Goal: Communication & Community: Answer question/provide support

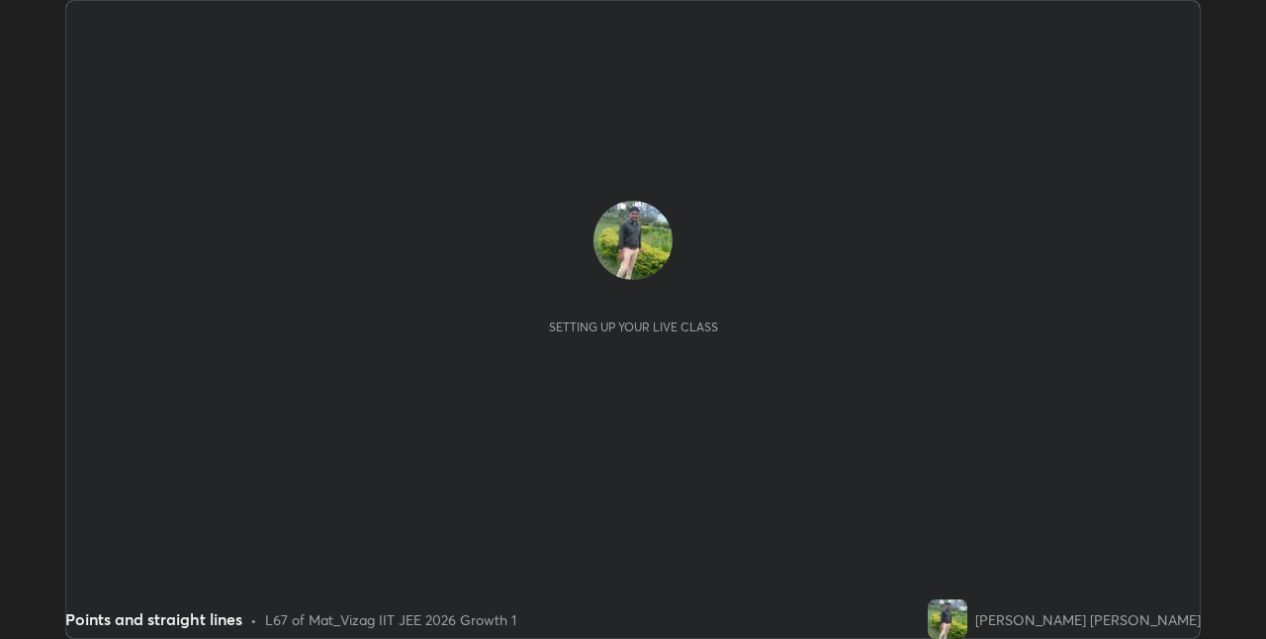
scroll to position [639, 1266]
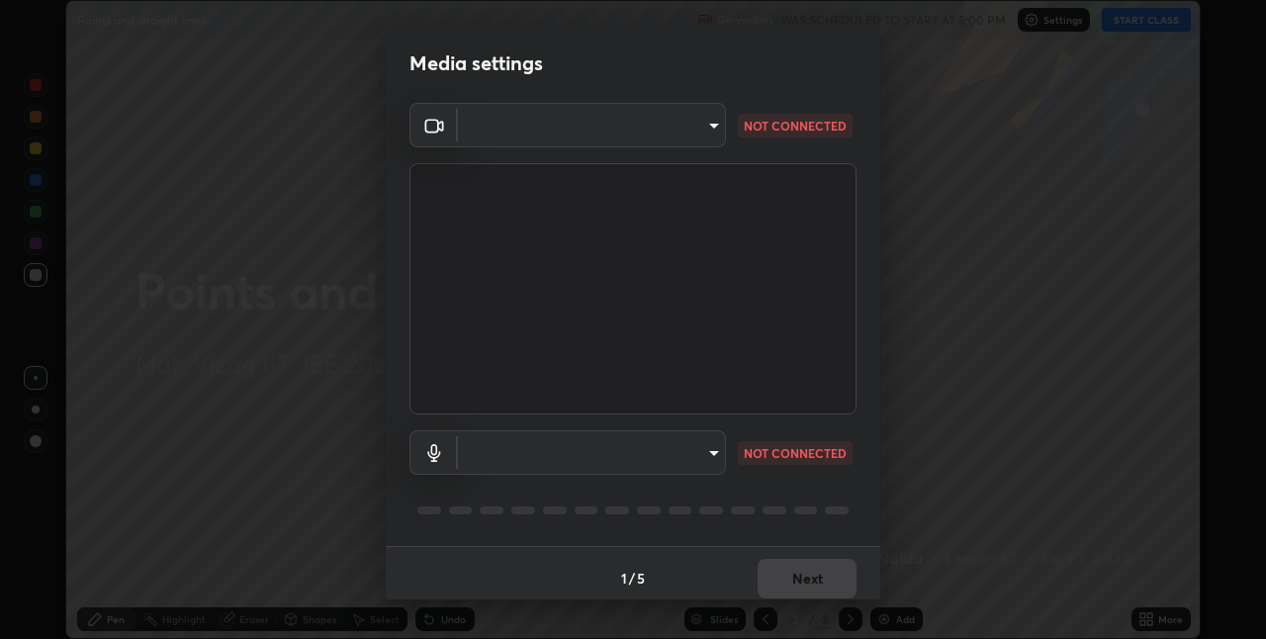
type input "82b3f85b5e9e3cb5410da62672371ba77949153d3e663b918a465942a6f7c2c1"
type input "696b3a7df95618b0bccdfb7929bbffe713e70265629fae05a67a5050f2a8b158"
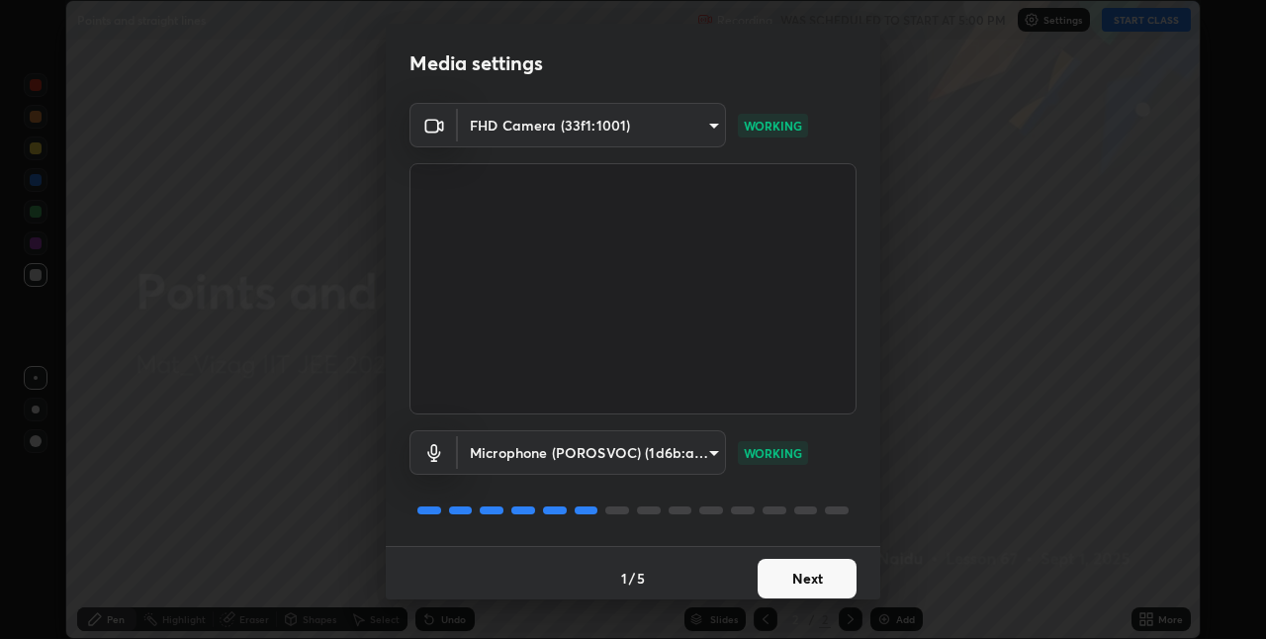
click at [812, 577] on button "Next" at bounding box center [807, 579] width 99 height 40
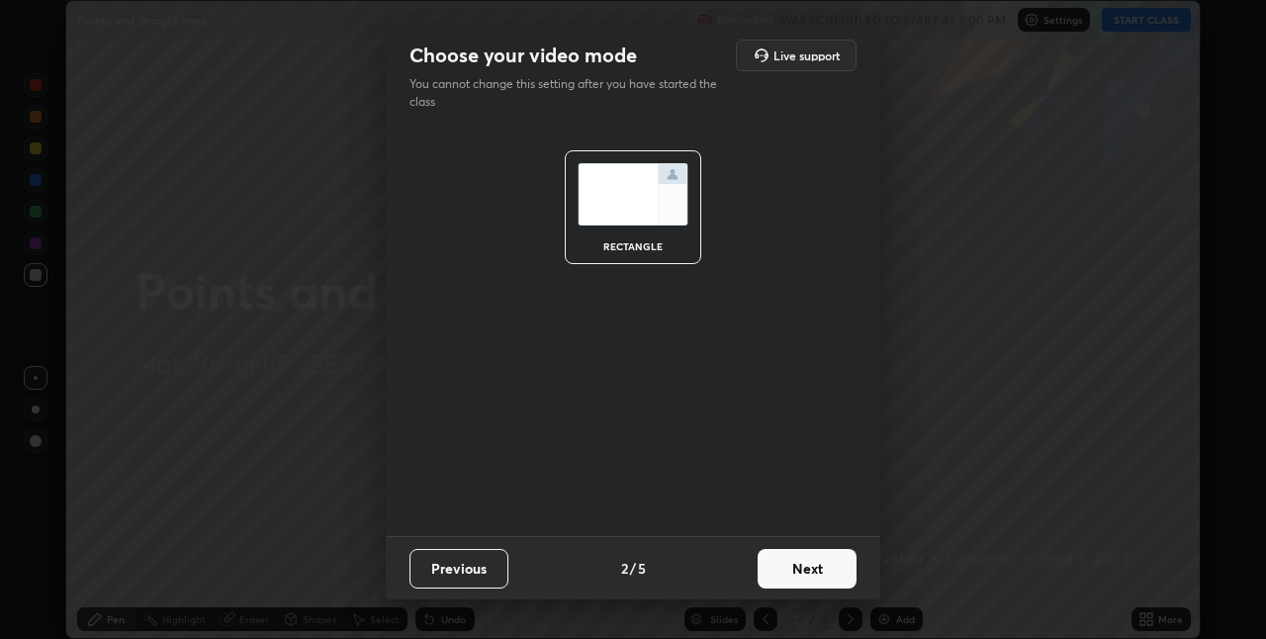
click at [813, 567] on button "Next" at bounding box center [807, 569] width 99 height 40
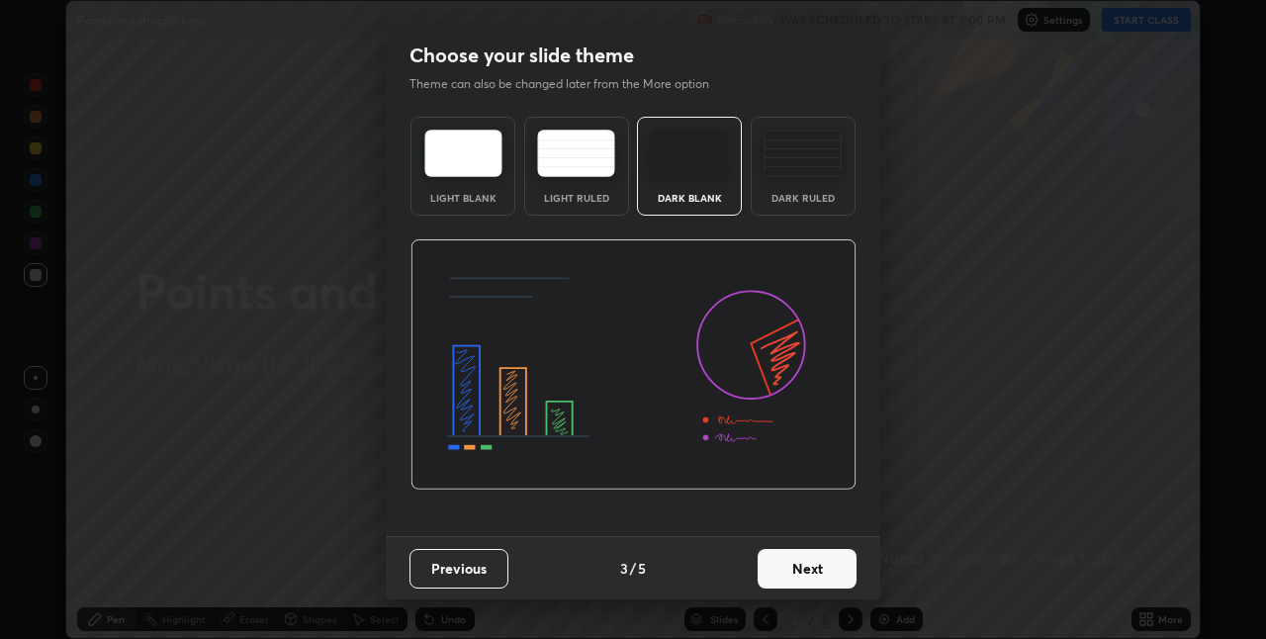
click at [816, 575] on button "Next" at bounding box center [807, 569] width 99 height 40
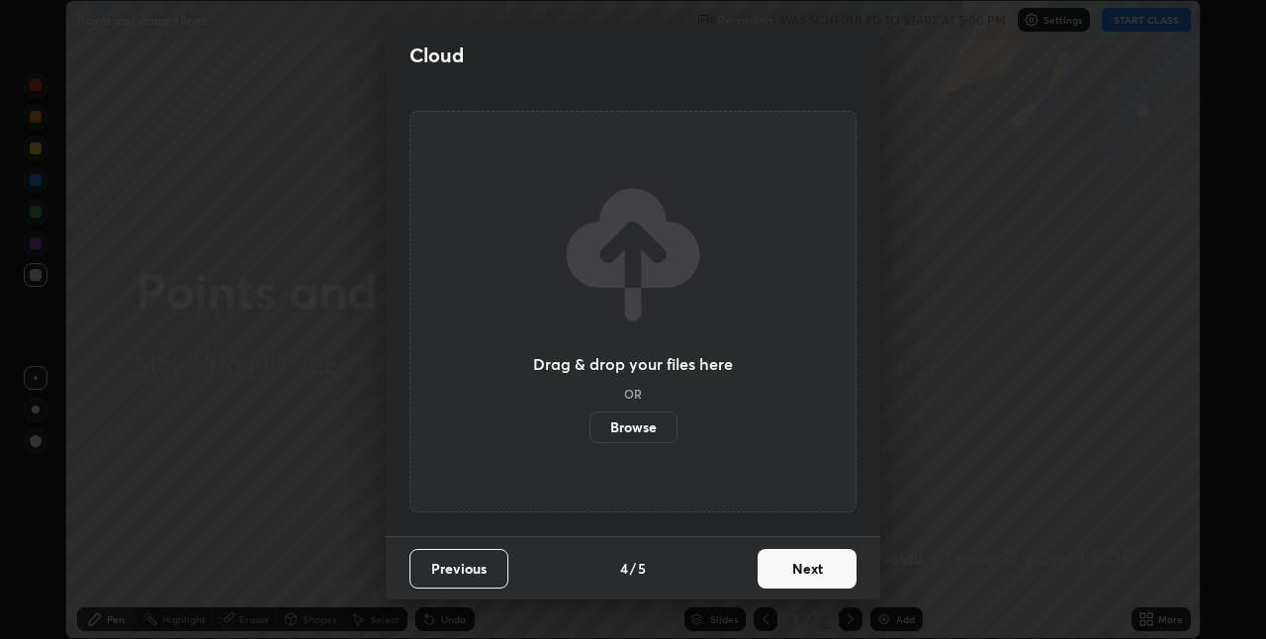
click at [815, 577] on button "Next" at bounding box center [807, 569] width 99 height 40
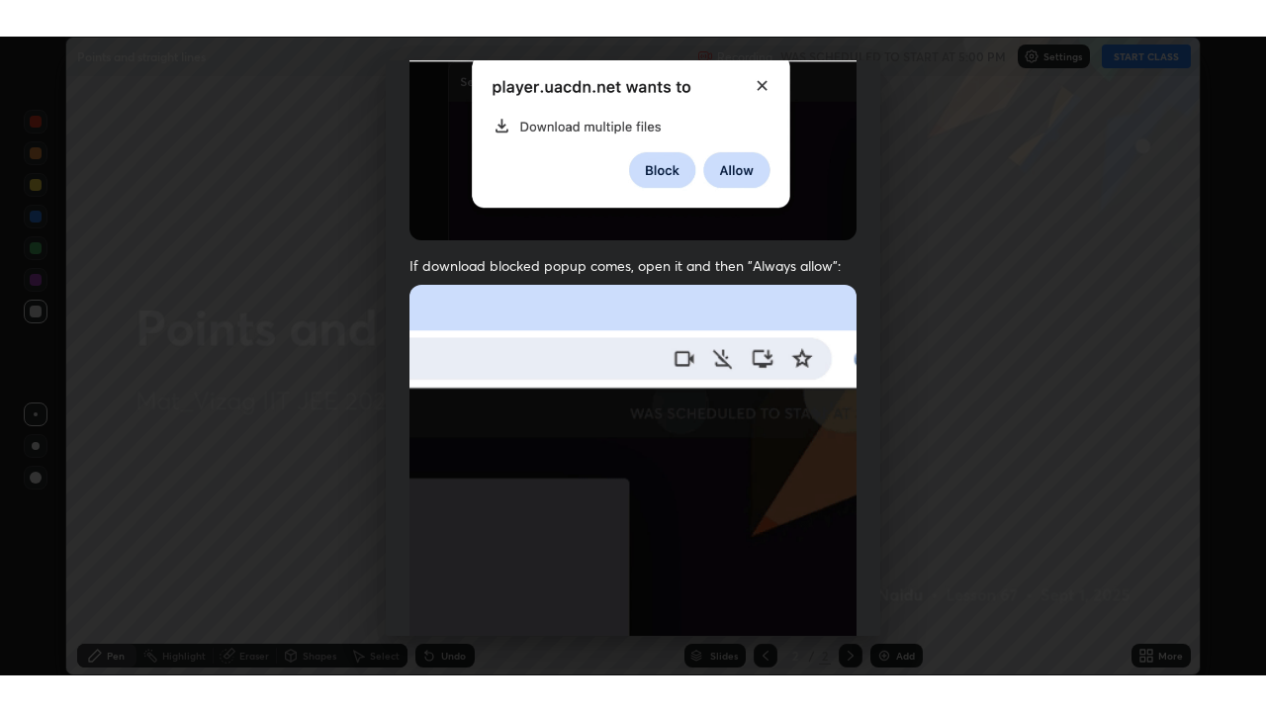
scroll to position [413, 0]
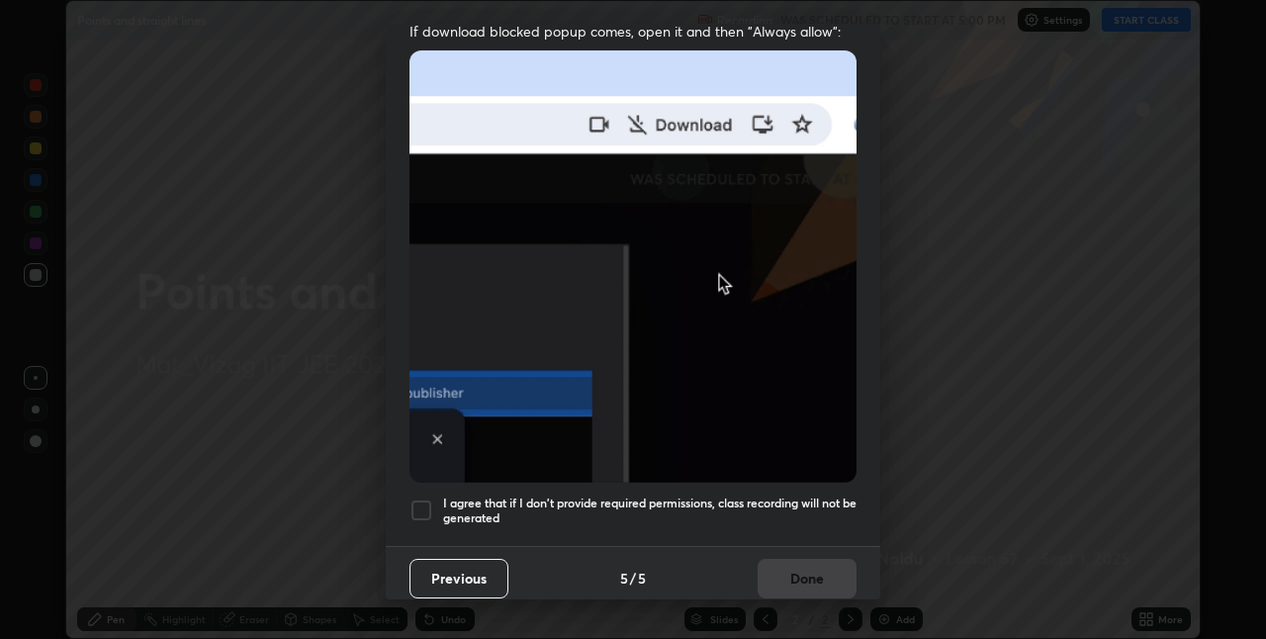
click at [423, 498] on div at bounding box center [421, 510] width 24 height 24
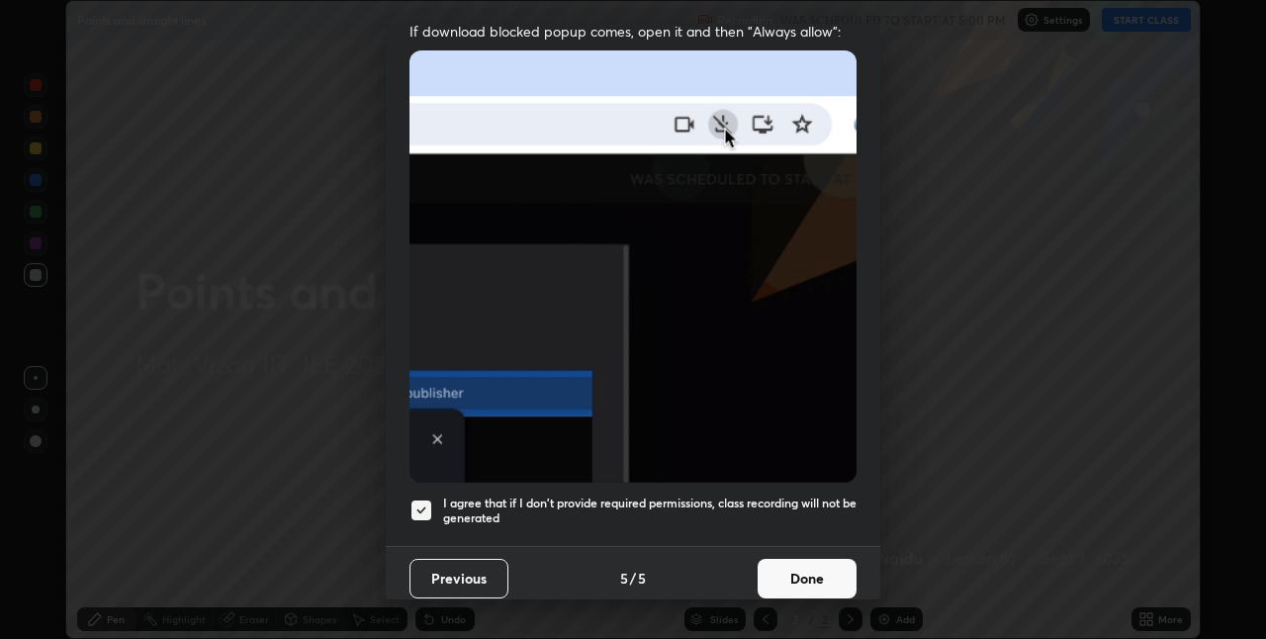
click at [803, 569] on button "Done" at bounding box center [807, 579] width 99 height 40
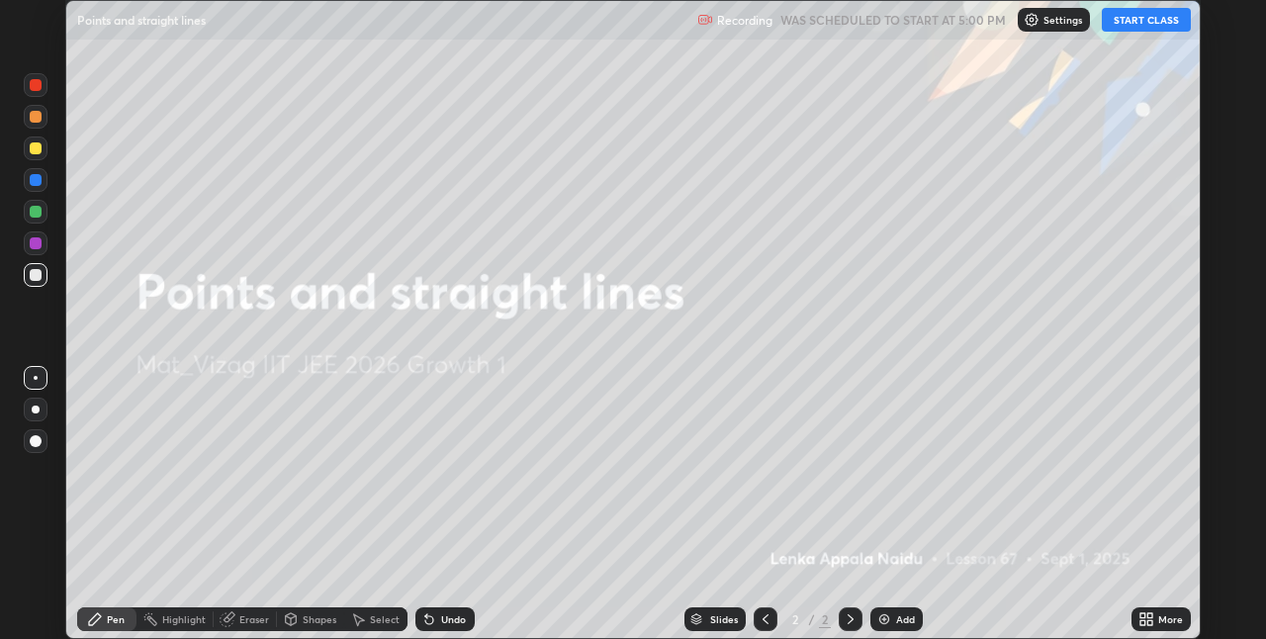
click at [1144, 619] on icon at bounding box center [1146, 619] width 16 height 16
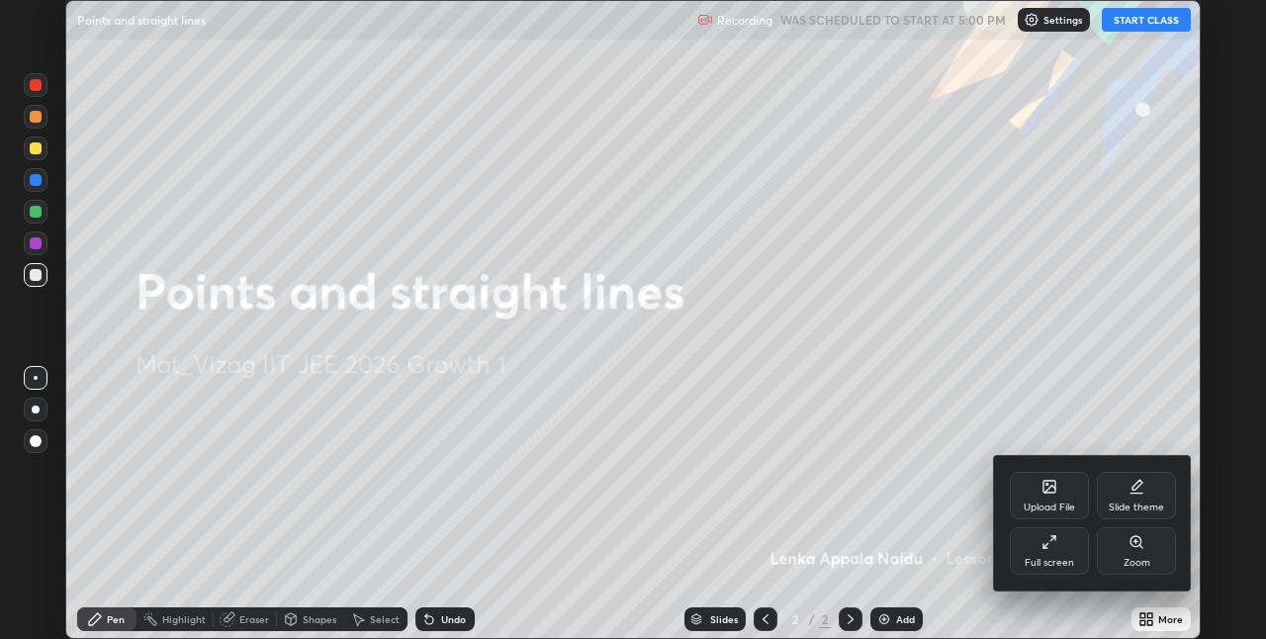
click at [1049, 558] on div "Full screen" at bounding box center [1049, 563] width 49 height 10
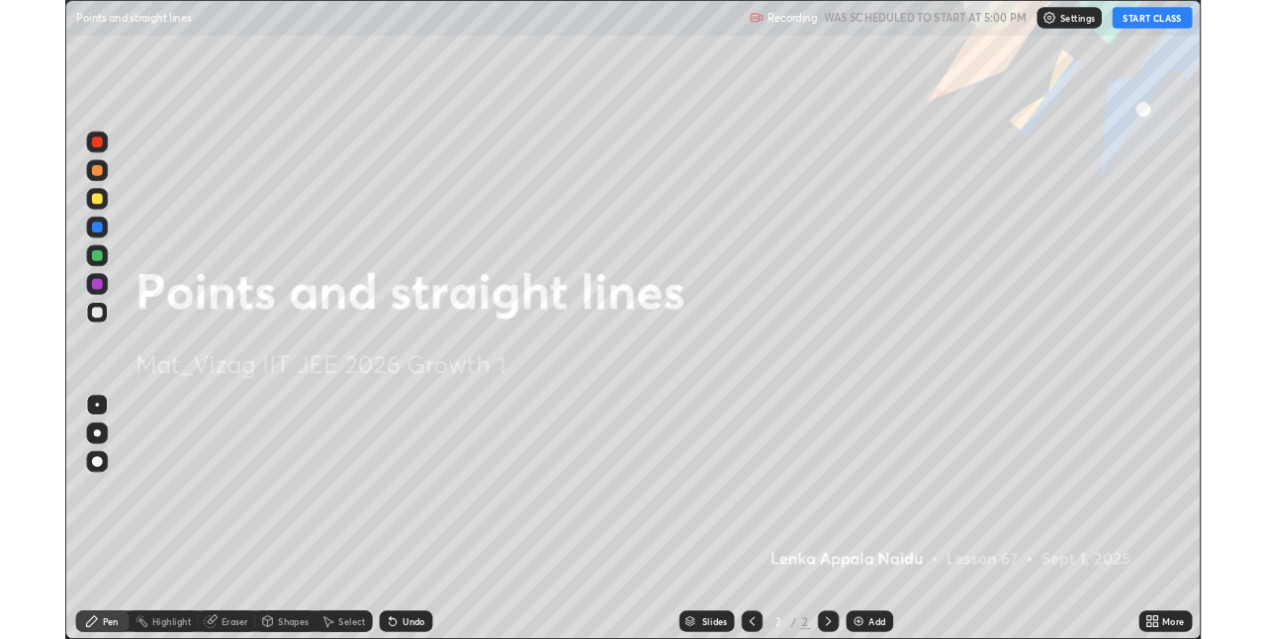
scroll to position [712, 1266]
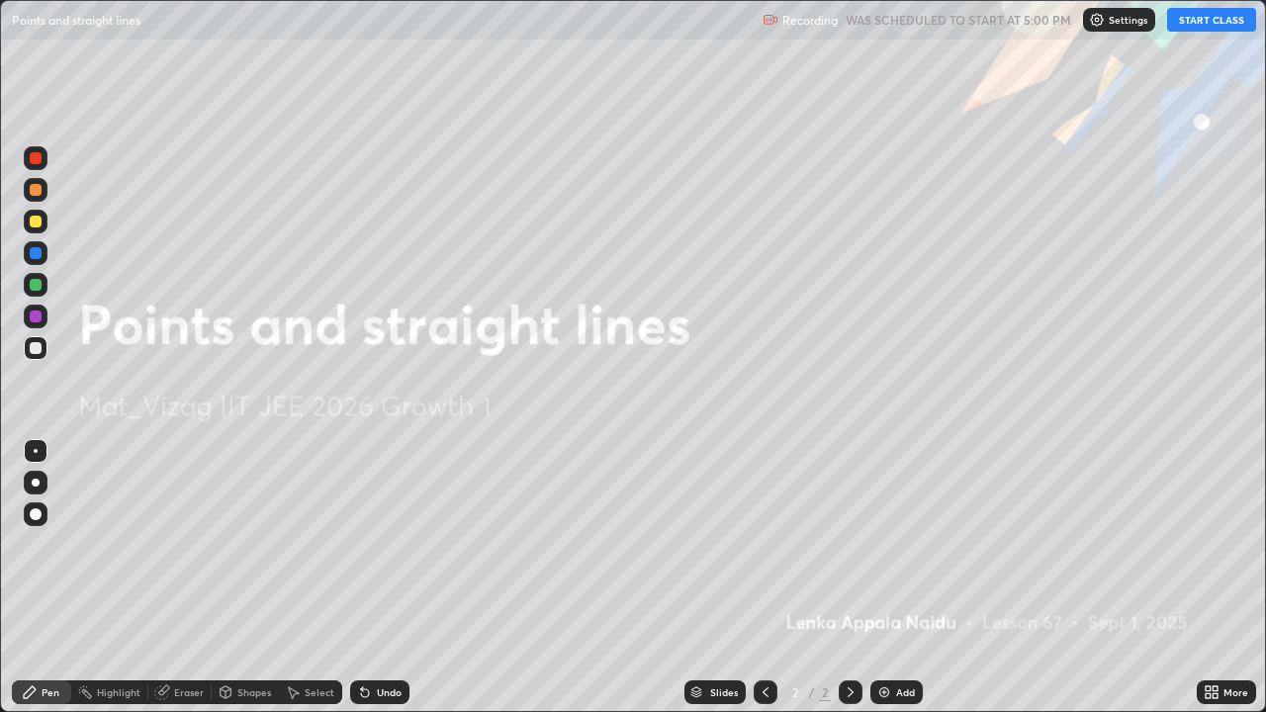
click at [1201, 23] on button "START CLASS" at bounding box center [1211, 20] width 89 height 24
click at [884, 638] on img at bounding box center [884, 692] width 16 height 16
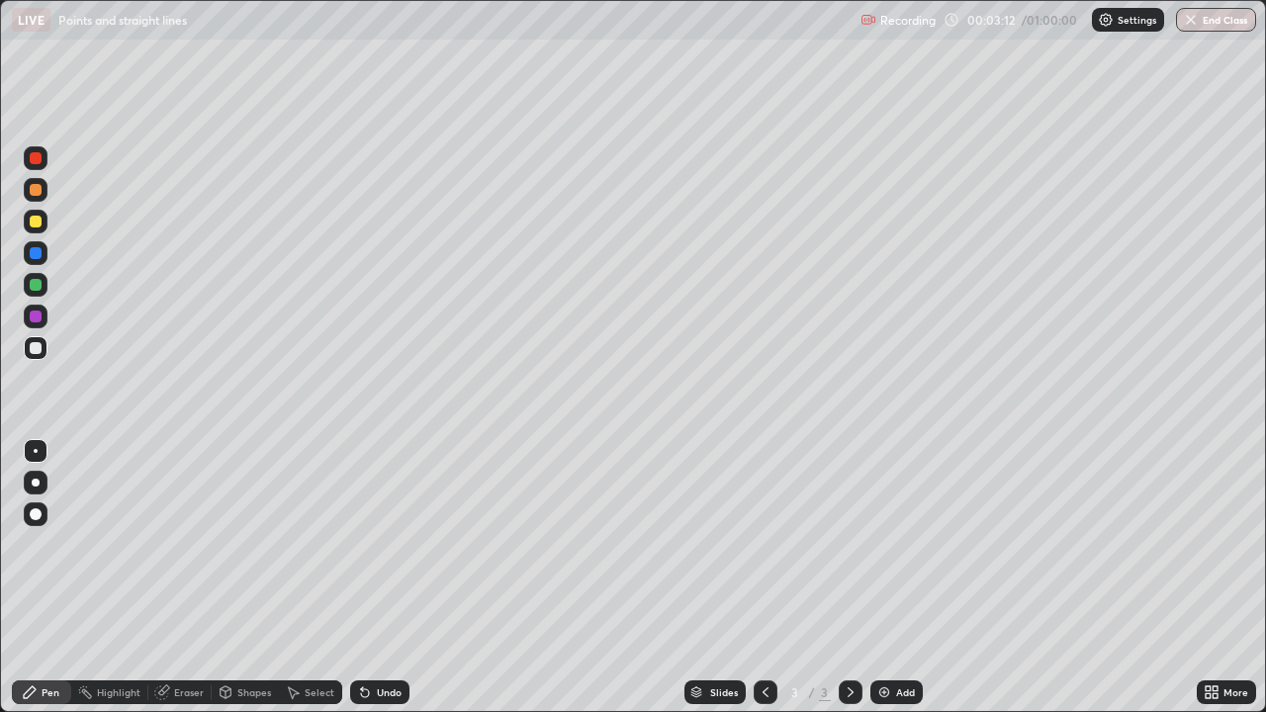
click at [876, 638] on img at bounding box center [884, 692] width 16 height 16
click at [192, 638] on div "Eraser" at bounding box center [189, 692] width 30 height 10
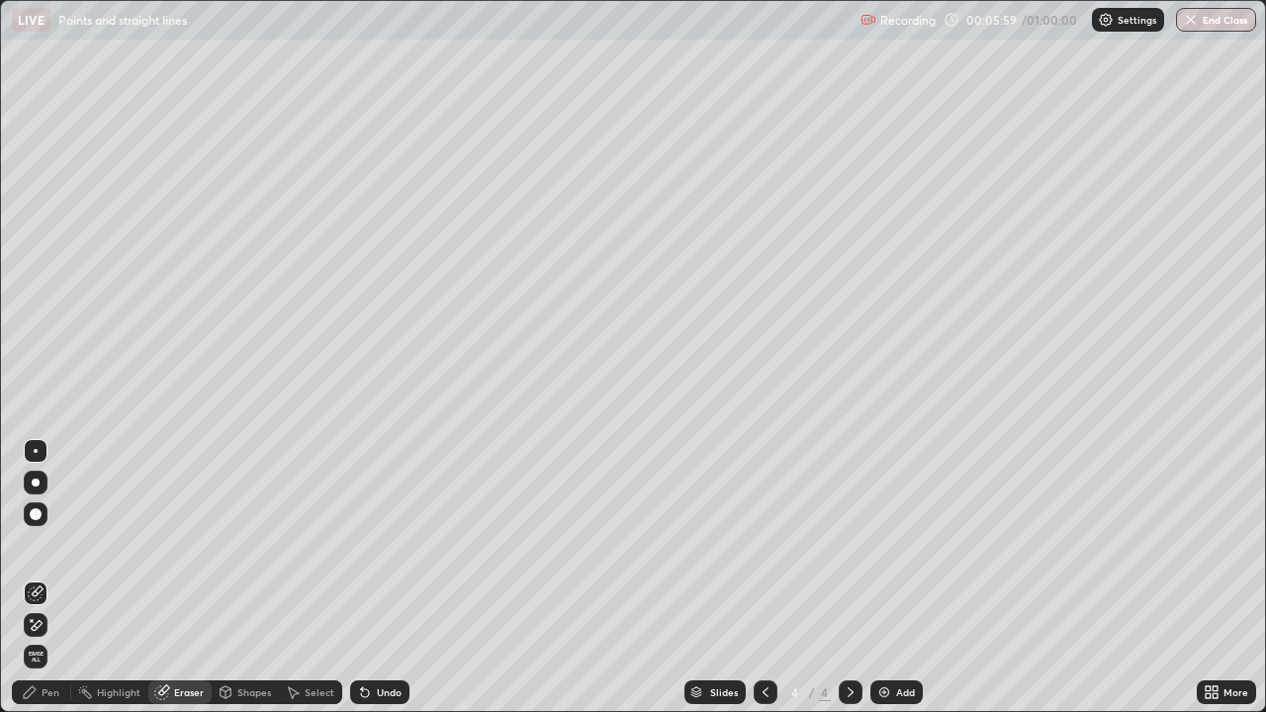
click at [38, 638] on div "Pen" at bounding box center [41, 692] width 59 height 24
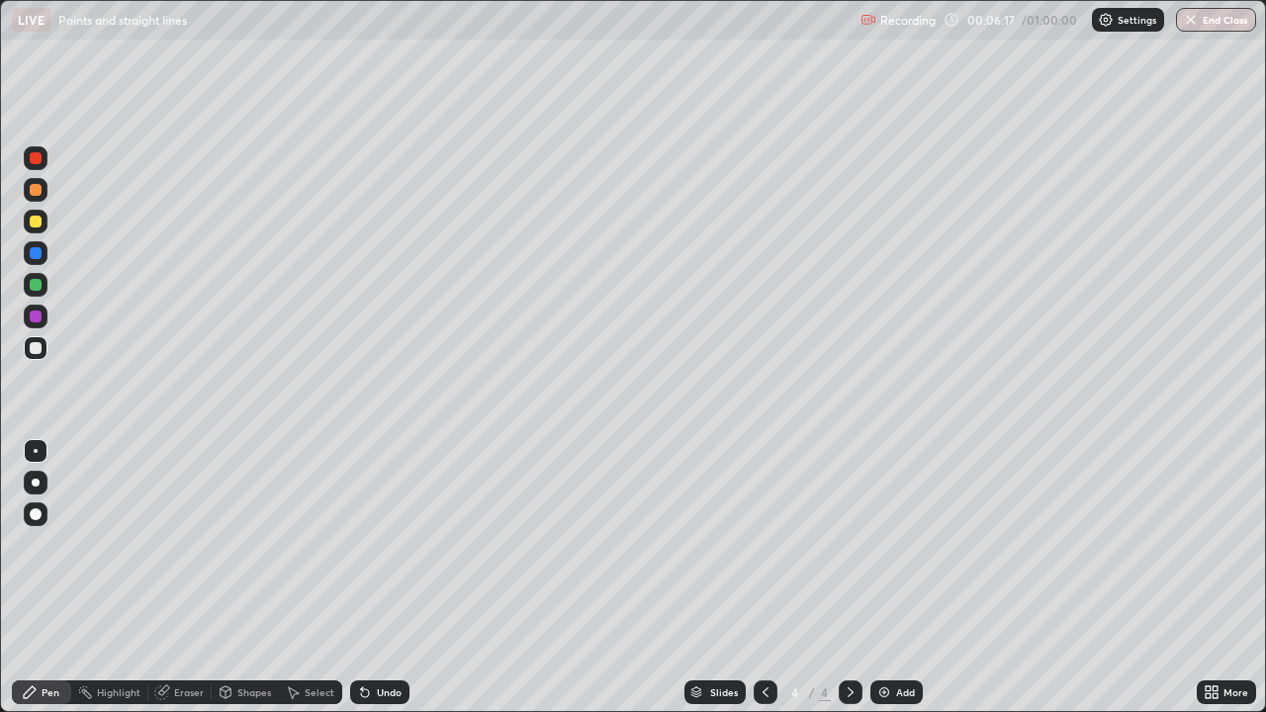
click at [766, 638] on icon at bounding box center [766, 692] width 16 height 16
click at [849, 638] on icon at bounding box center [851, 692] width 16 height 16
click at [876, 638] on img at bounding box center [884, 692] width 16 height 16
click at [873, 638] on div "Add" at bounding box center [896, 692] width 52 height 24
click at [877, 638] on img at bounding box center [884, 692] width 16 height 16
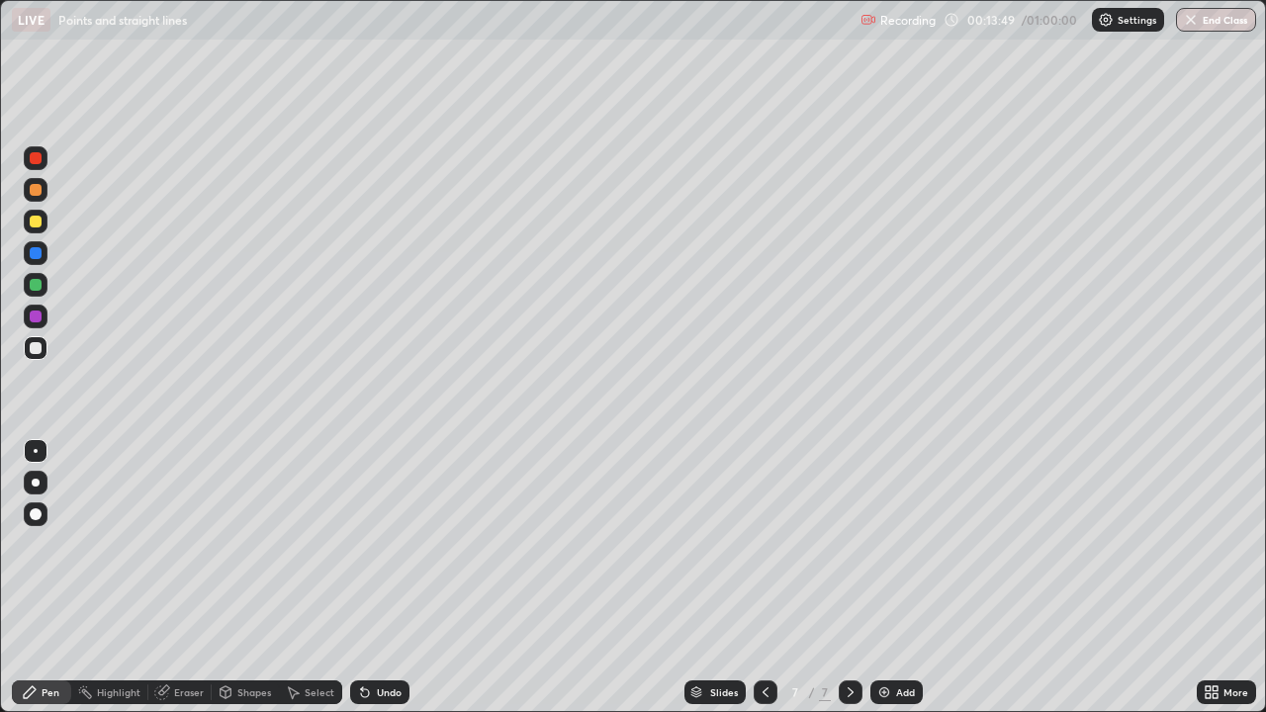
click at [175, 638] on div "Eraser" at bounding box center [189, 692] width 30 height 10
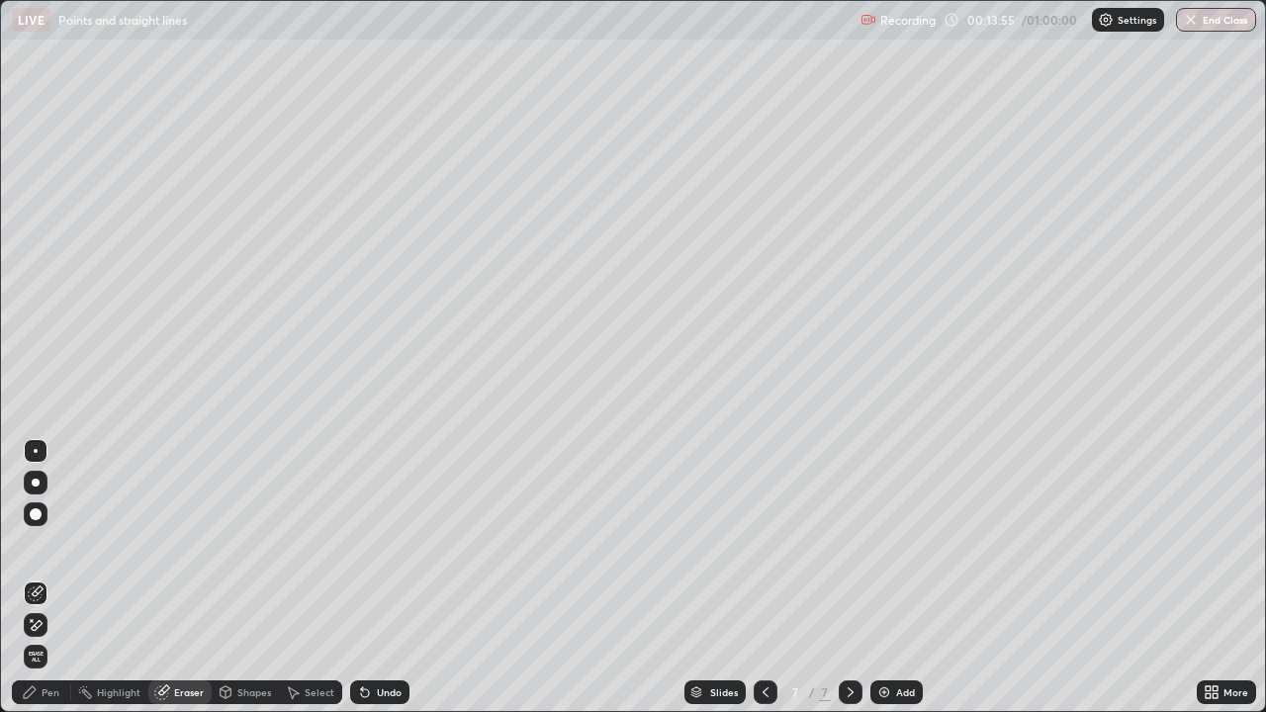
click at [32, 620] on icon at bounding box center [32, 620] width 2 height 2
click at [45, 638] on div "Pen" at bounding box center [51, 692] width 18 height 10
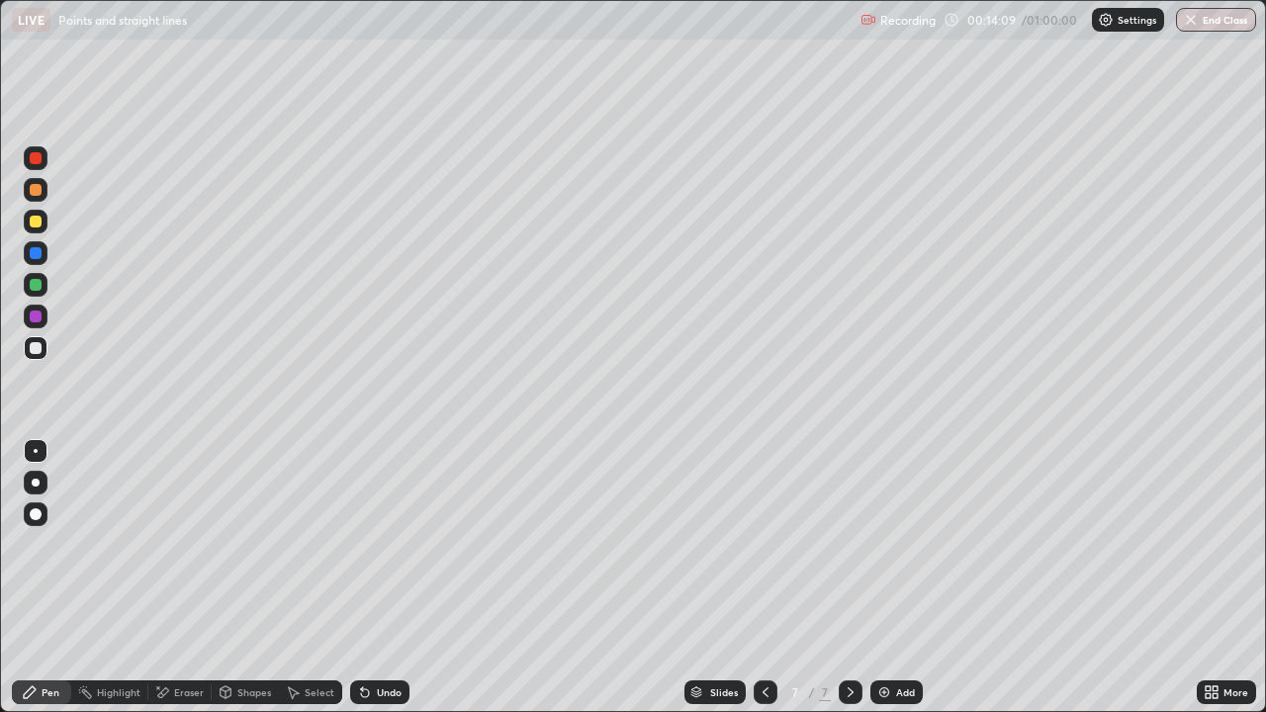
click at [186, 638] on div "Eraser" at bounding box center [189, 692] width 30 height 10
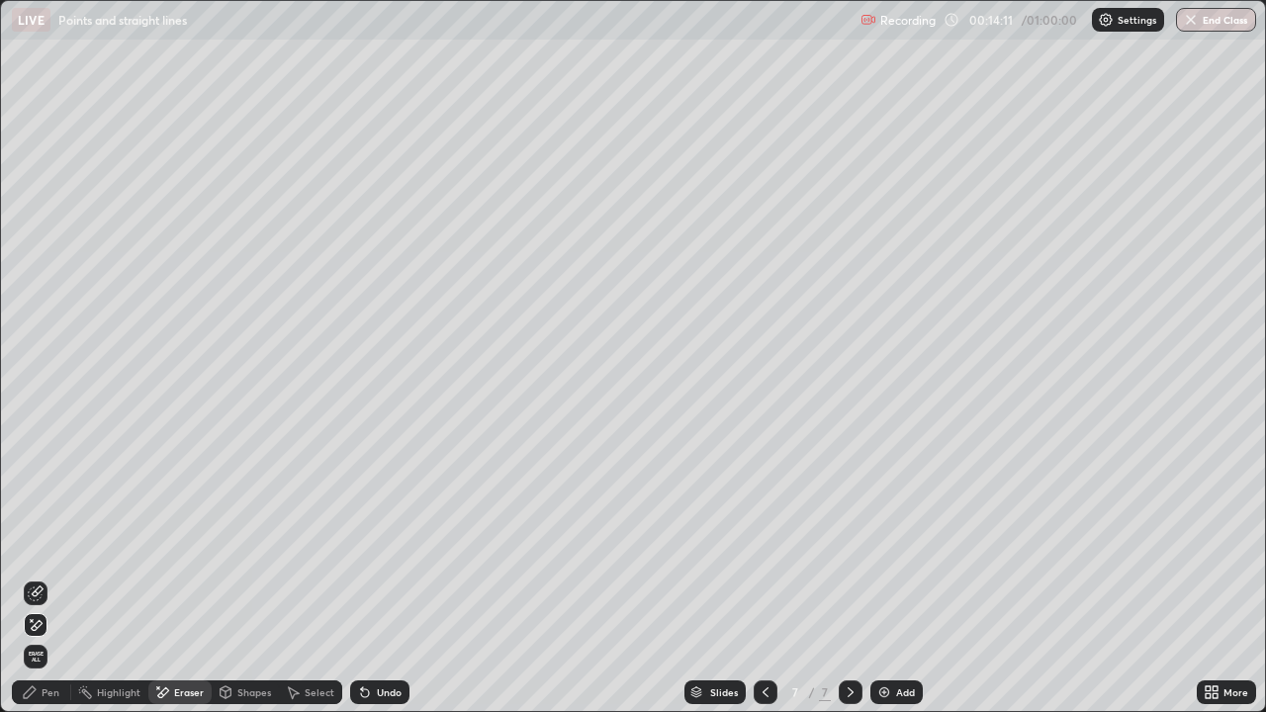
click at [50, 638] on div "Pen" at bounding box center [51, 692] width 18 height 10
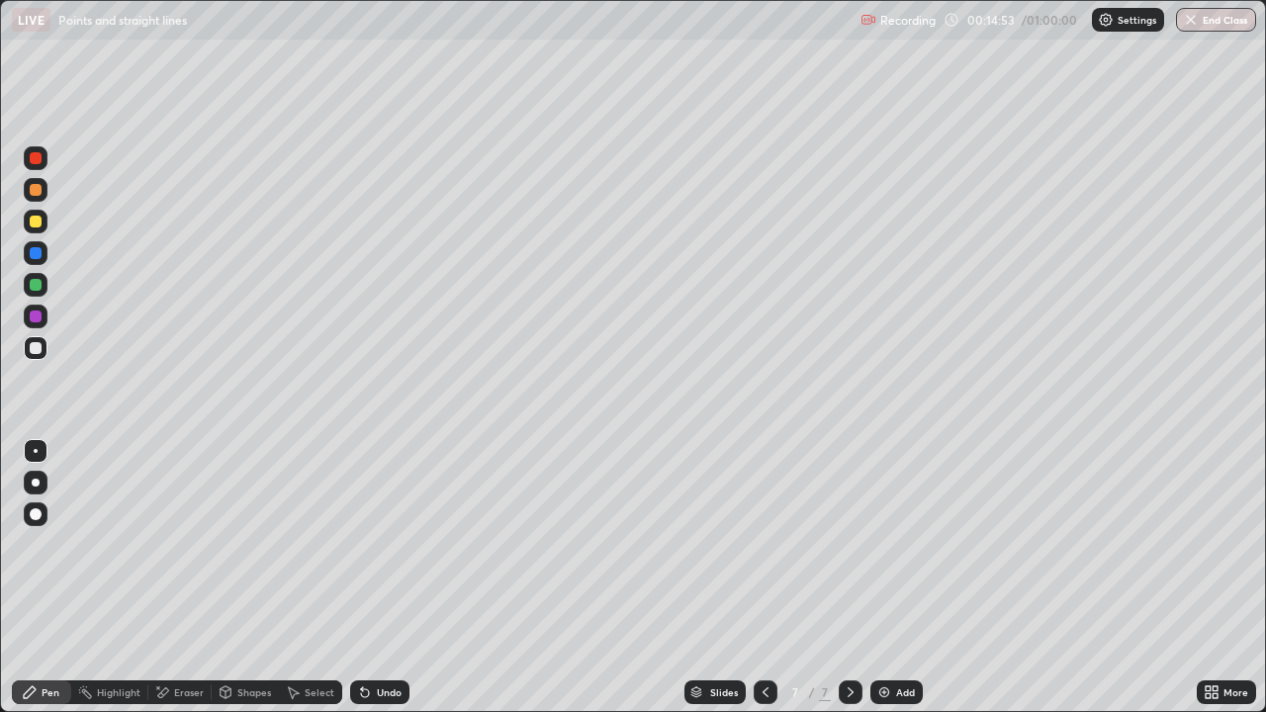
click at [187, 638] on div "Eraser" at bounding box center [189, 692] width 30 height 10
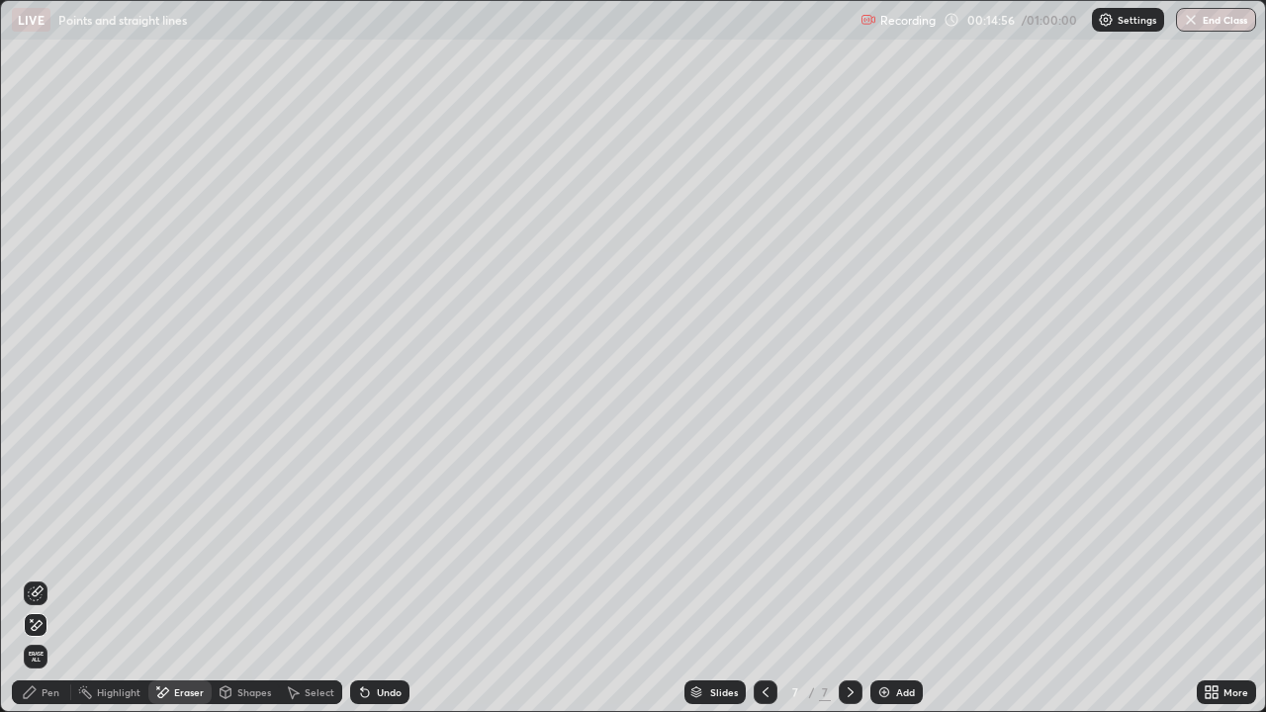
click at [55, 638] on div "Pen" at bounding box center [51, 692] width 18 height 10
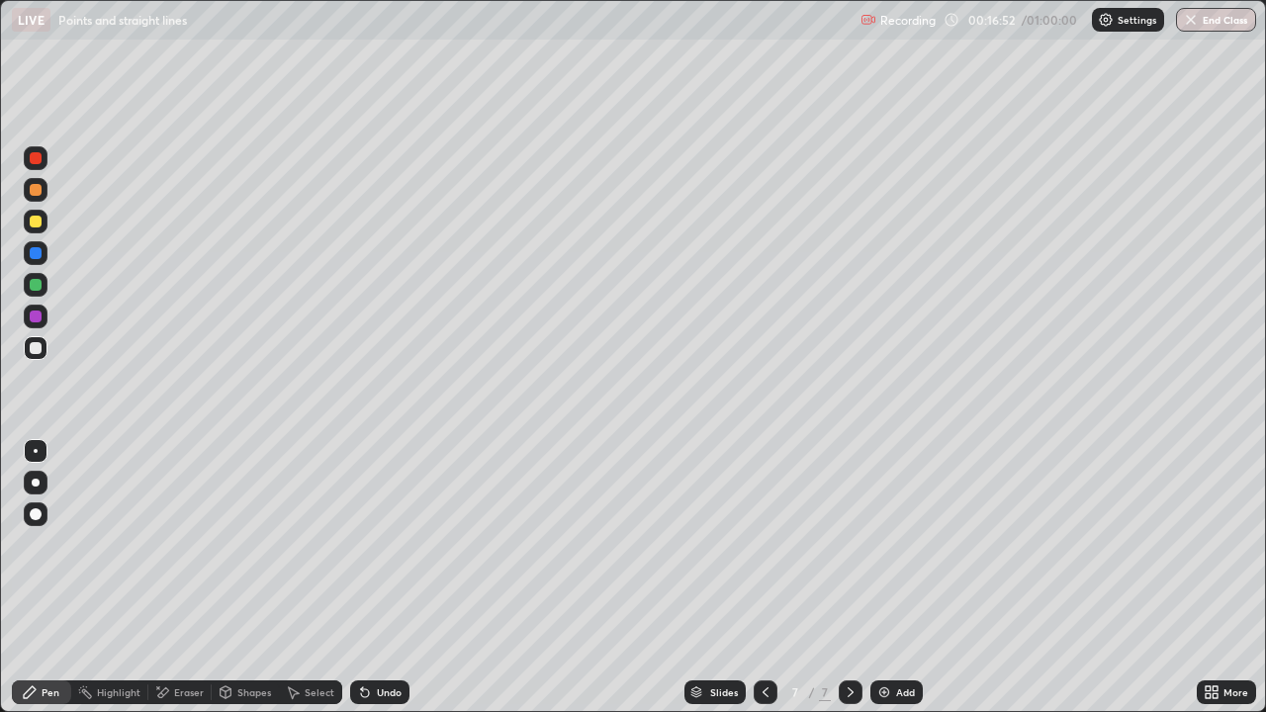
click at [882, 638] on img at bounding box center [884, 692] width 16 height 16
click at [885, 638] on img at bounding box center [884, 692] width 16 height 16
click at [184, 638] on div "Eraser" at bounding box center [189, 692] width 30 height 10
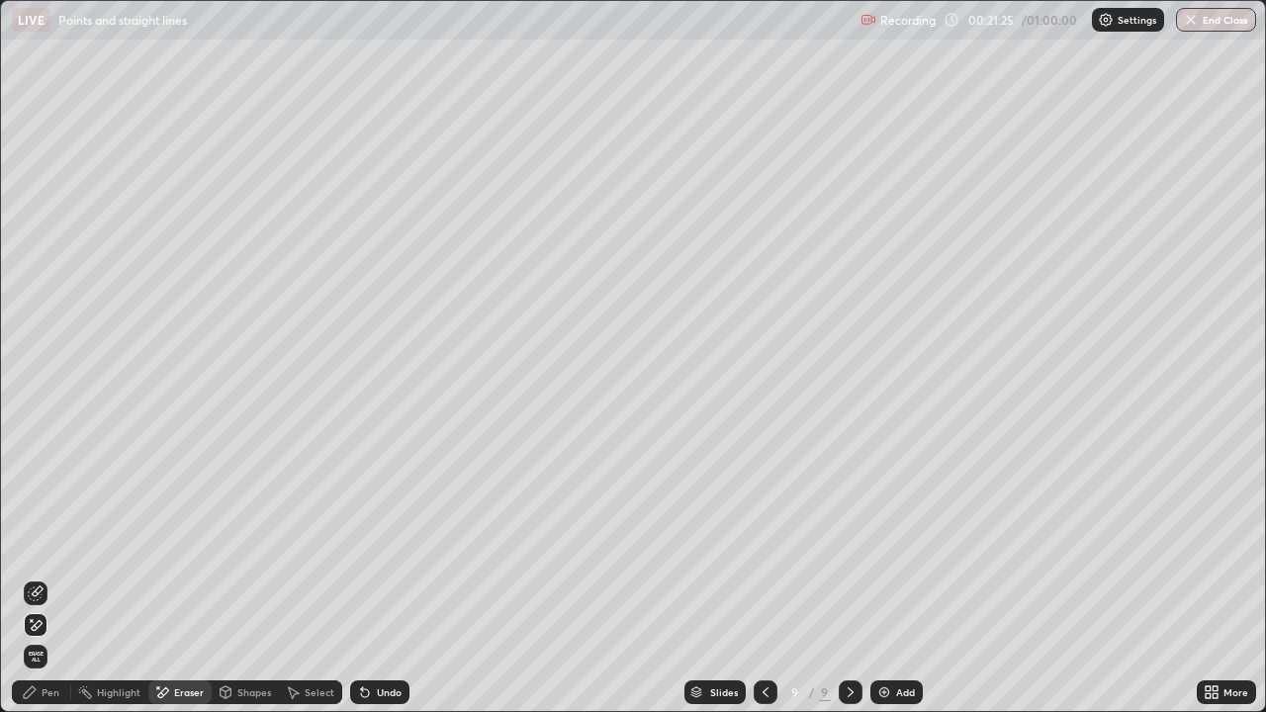
click at [48, 638] on div "Pen" at bounding box center [51, 692] width 18 height 10
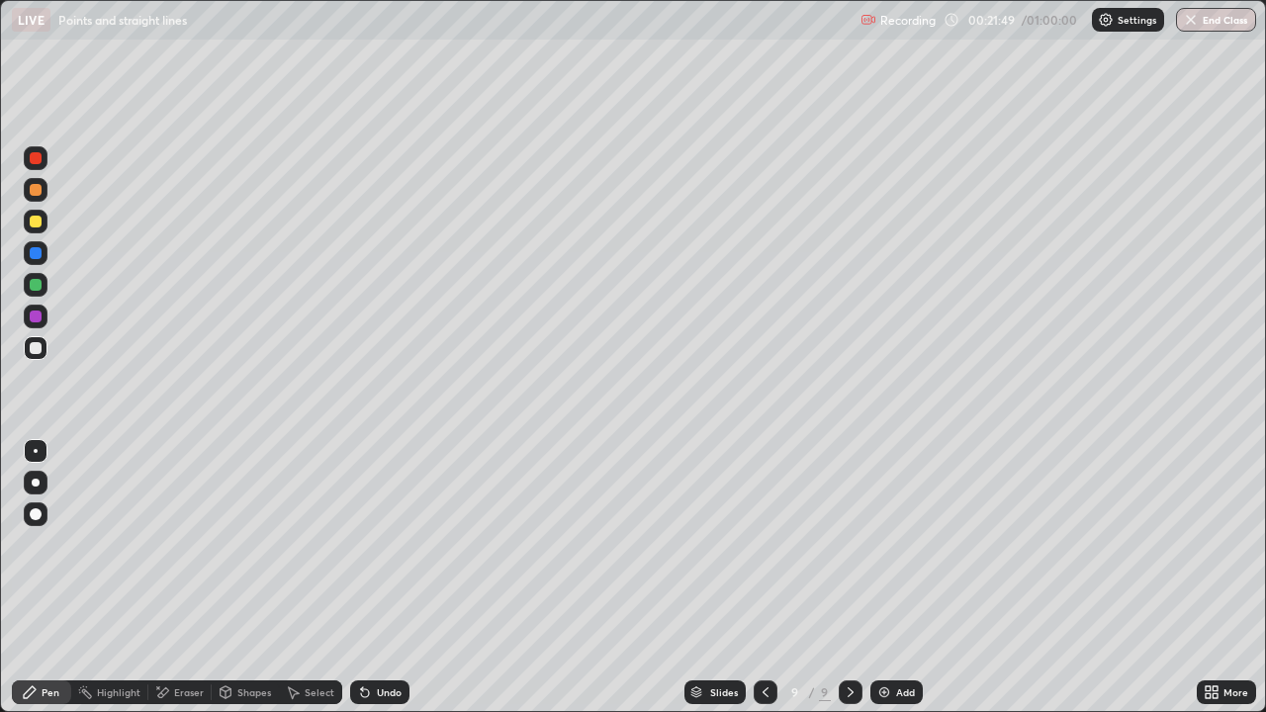
click at [764, 638] on icon at bounding box center [766, 692] width 16 height 16
click at [852, 638] on icon at bounding box center [851, 692] width 16 height 16
click at [766, 638] on icon at bounding box center [766, 692] width 16 height 16
click at [850, 638] on icon at bounding box center [851, 692] width 6 height 10
click at [1187, 24] on img "button" at bounding box center [1191, 20] width 16 height 16
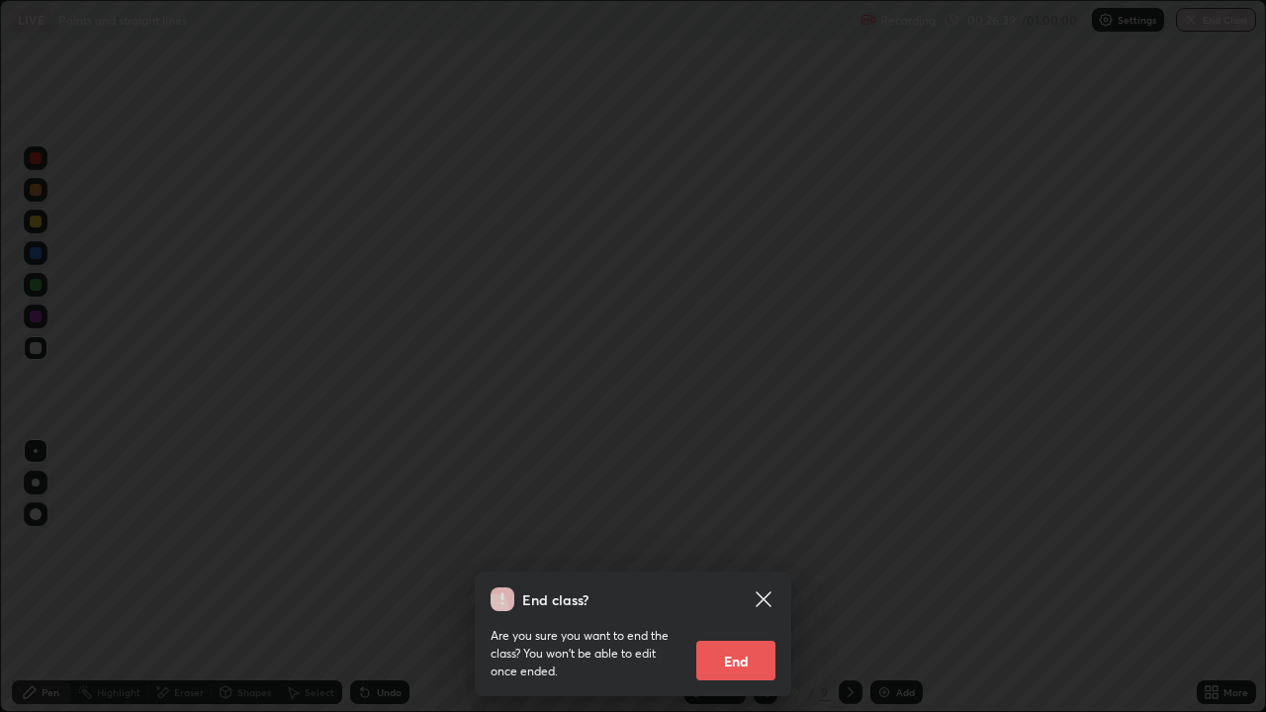
click at [722, 638] on button "End" at bounding box center [735, 661] width 79 height 40
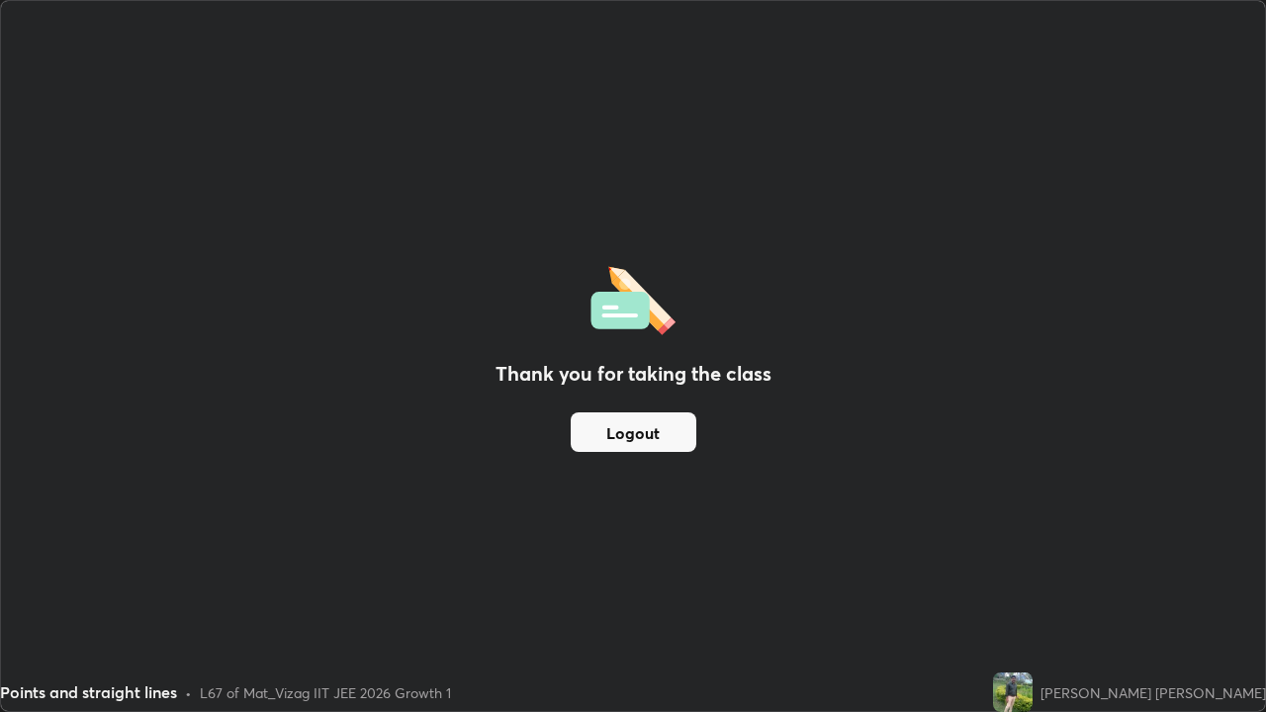
click at [639, 428] on button "Logout" at bounding box center [634, 432] width 126 height 40
click at [633, 430] on button "Logout" at bounding box center [634, 432] width 126 height 40
click at [628, 433] on button "Logout" at bounding box center [634, 432] width 126 height 40
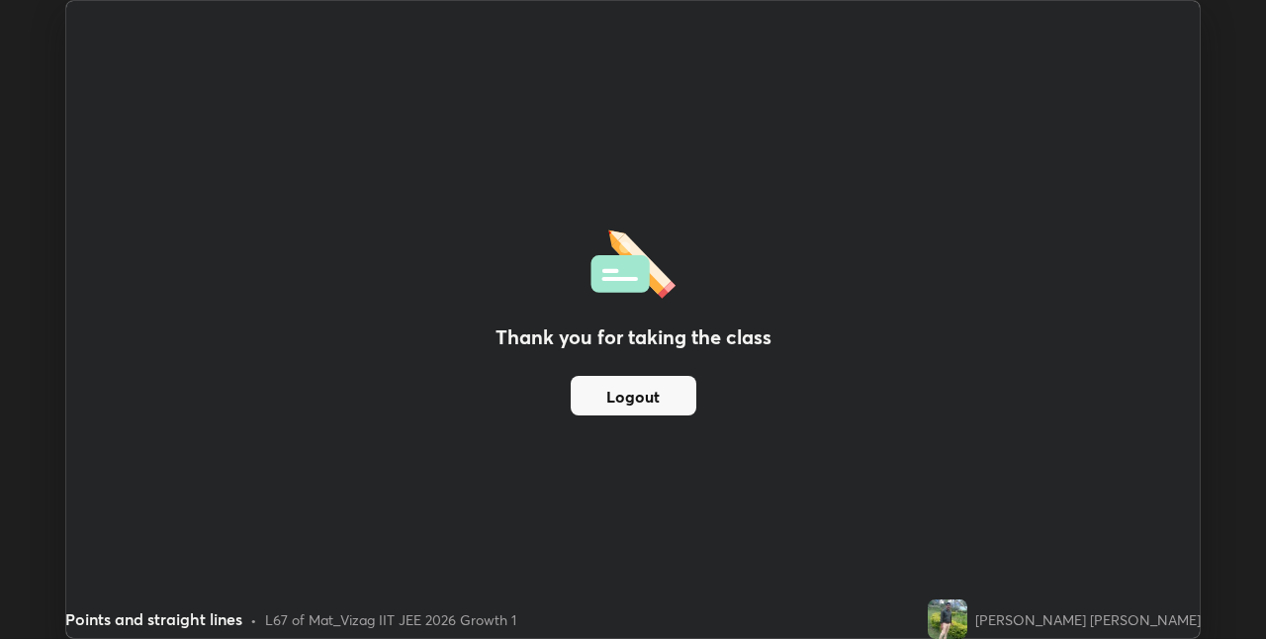
scroll to position [98264, 97637]
